Goal: Transaction & Acquisition: Purchase product/service

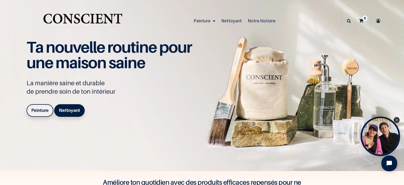
click at [40, 112] on b "Peinture" at bounding box center [39, 110] width 17 height 5
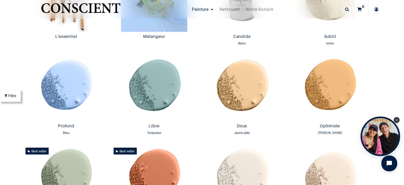
scroll to position [485, 0]
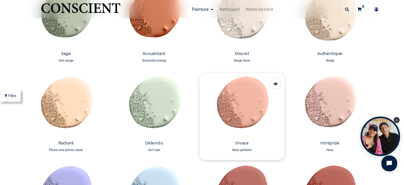
click at [241, 112] on img at bounding box center [241, 105] width 85 height 65
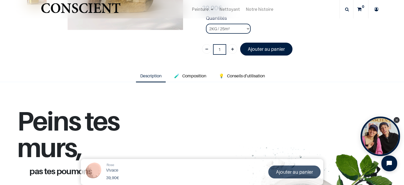
scroll to position [118, 0]
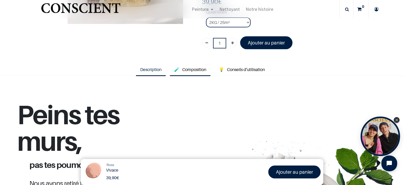
click at [200, 68] on span "Composition" at bounding box center [194, 69] width 24 height 5
